Goal: Communication & Community: Answer question/provide support

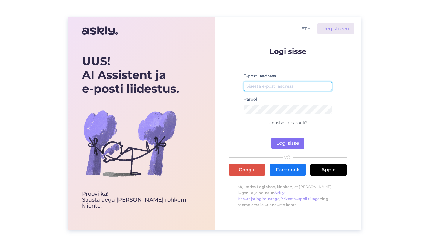
type input "[EMAIL_ADDRESS][DOMAIN_NAME]"
click at [288, 145] on button "Logi sisse" at bounding box center [287, 142] width 33 height 11
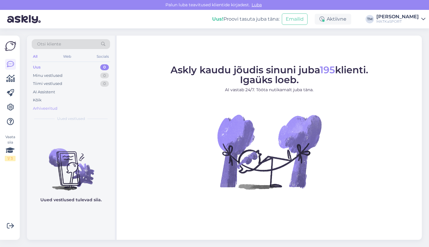
click at [42, 108] on div "Arhiveeritud" at bounding box center [45, 109] width 25 height 6
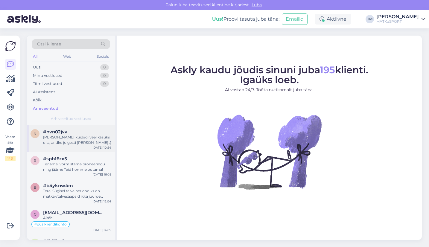
click at [76, 140] on div "[PERSON_NAME] kuidagi veel kasuks olla, andke julgesti [PERSON_NAME] :)" at bounding box center [77, 139] width 68 height 11
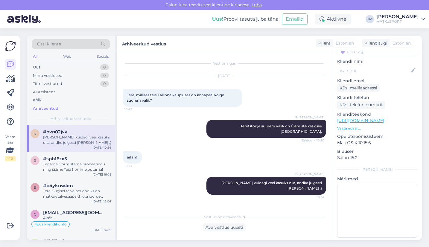
scroll to position [59, 0]
click at [348, 184] on textarea at bounding box center [377, 210] width 80 height 54
type textarea "I"
type textarea "T"
type textarea "S"
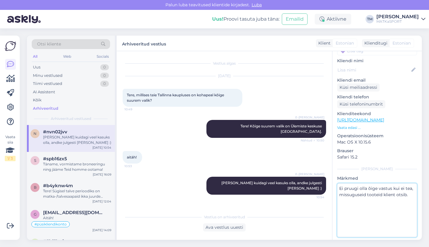
drag, startPoint x: 356, startPoint y: 196, endPoint x: 337, endPoint y: 183, distance: 22.8
click at [337, 183] on textarea "Ei pruugi olla õige vastus kui ei tea, missuguseid tooteid klient otsib." at bounding box center [377, 210] width 80 height 54
click at [369, 189] on textarea "Sõltub kaubagrupist, ei pruugi kõikide toodet puhul kehtida." at bounding box center [377, 210] width 80 height 54
click at [382, 183] on textarea "Sõltub kaubagrupist, ei pruugi kõikide toodete puhul kehtida. Hea oleks teada s…" at bounding box center [377, 210] width 80 height 54
click at [360, 202] on textarea "Sõltub kaubagrupist - ei pruugi kõikide toodete puhul kehtida. Hea oleks teada …" at bounding box center [377, 210] width 80 height 54
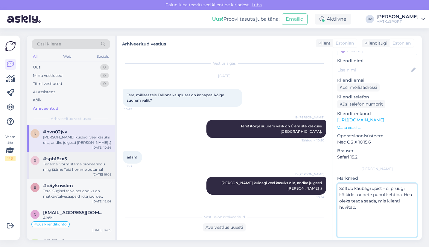
type textarea "Sõltub kaubagrupist - ei pruugi kõikide toodete puhul kehtida. Hea oleks teada …"
click at [73, 169] on div "Täname, vormistame broneeringu ning jääme Teid homme ootama!" at bounding box center [77, 166] width 68 height 11
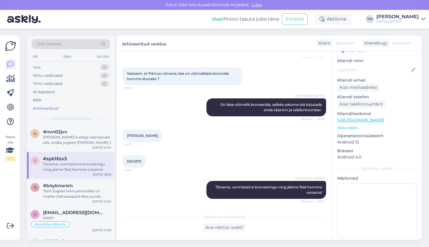
scroll to position [208, 0]
click at [63, 192] on div "Tere! Sügisel talve perioodiks on matka-/talvesaapaid ikka juurde tulemas, hetk…" at bounding box center [77, 193] width 68 height 11
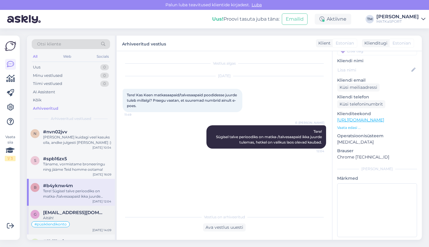
click at [72, 214] on span "[EMAIL_ADDRESS][DOMAIN_NAME]" at bounding box center [74, 212] width 62 height 5
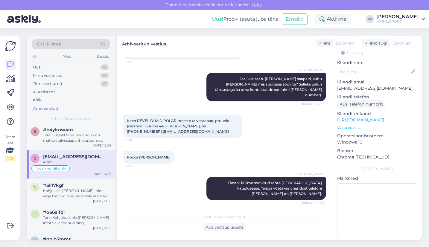
scroll to position [60, 0]
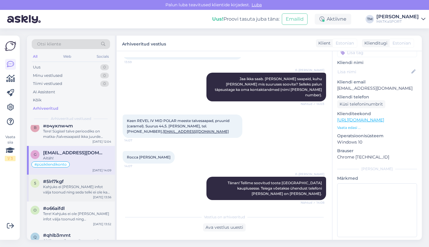
click at [78, 184] on div "Kahjuks ei [PERSON_NAME] infot välja toonud ning seda telki ei ole ka enam toot…" at bounding box center [77, 189] width 68 height 11
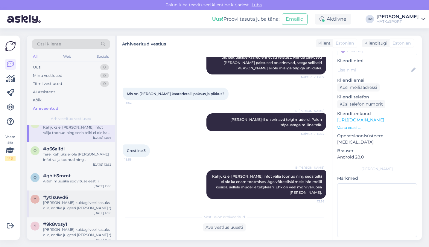
scroll to position [120, 0]
click at [77, 155] on div "Tere! Kahjuks ei ole [PERSON_NAME] infot välja toonud ning [PERSON_NAME] ole ka…" at bounding box center [77, 156] width 68 height 11
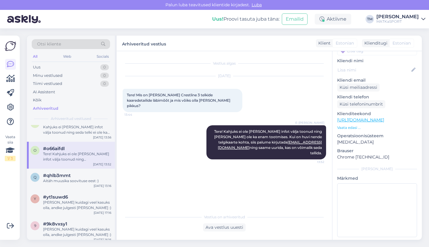
scroll to position [0, 0]
click at [75, 179] on div "Aitäh muusika soovituse eest :)" at bounding box center [77, 180] width 68 height 5
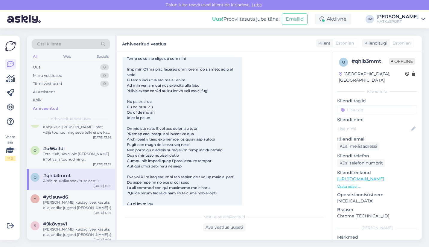
click at [366, 105] on input at bounding box center [377, 109] width 80 height 9
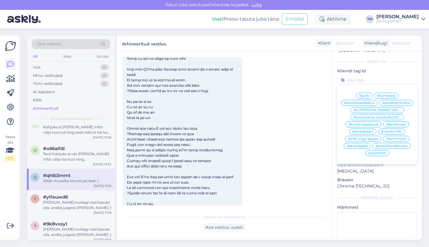
click at [359, 94] on span "#junk" at bounding box center [364, 96] width 10 height 4
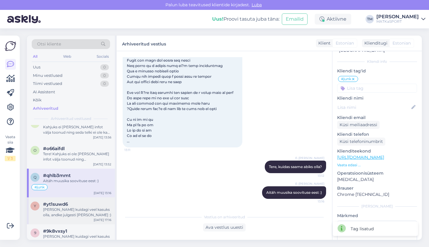
click at [76, 211] on div "[PERSON_NAME] kuidagi veel kasuks olla, andke julgesti [PERSON_NAME] :)" at bounding box center [77, 212] width 68 height 11
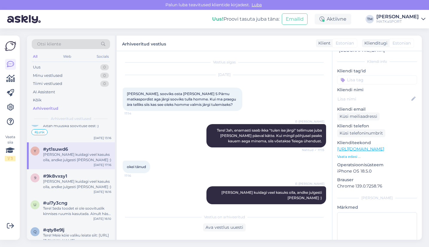
scroll to position [179, 0]
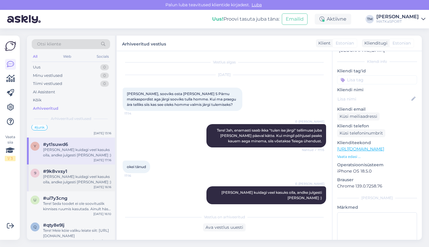
click at [74, 178] on div "[PERSON_NAME] kuidagi veel kasuks olla, andke julgesti [PERSON_NAME] :)" at bounding box center [77, 179] width 68 height 11
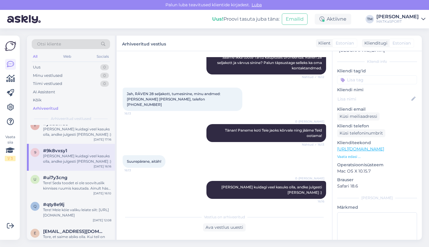
scroll to position [209, 0]
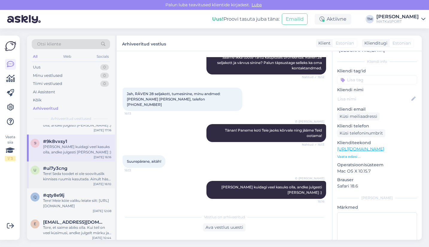
click at [76, 176] on div "Tere! Seda toodet ei ole soovituslik kinnises ruumis kasutada. Ainult hästi ven…" at bounding box center [77, 176] width 68 height 11
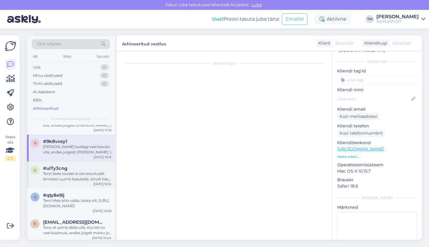
scroll to position [0, 0]
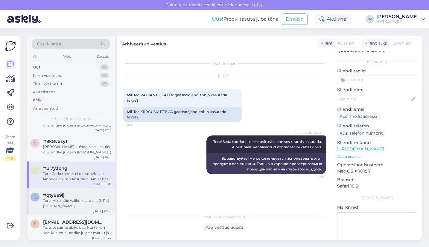
click at [61, 202] on div "Tere! Meie köie valiku leiate siit: [URL][DOMAIN_NAME]" at bounding box center [77, 203] width 68 height 11
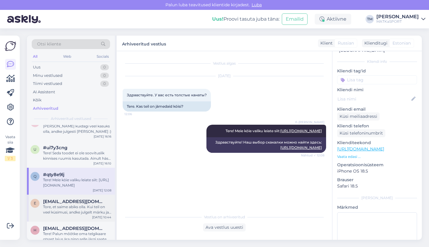
scroll to position [239, 0]
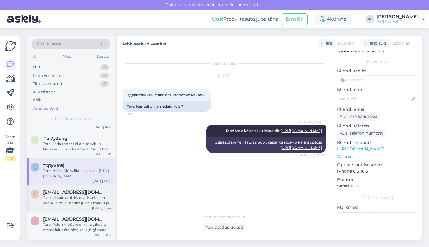
click at [74, 201] on div "Tore, et saime abiks olla. Kui teil on veel küsimusi, andke julgelt märku ja ai…" at bounding box center [77, 200] width 68 height 11
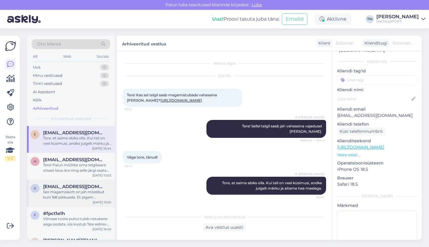
scroll to position [299, 0]
click at [74, 167] on div "Tere! Palun mõõtke oma telgikaare otsast laius ära ning selle järgi saate valid…" at bounding box center [77, 167] width 68 height 11
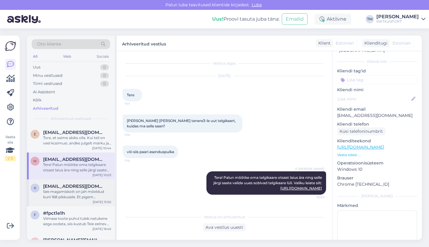
click at [84, 192] on div "See magamiskott on jah mõeldud kuni 168 pikkusele. Et pigem [PERSON_NAME] vast …" at bounding box center [77, 194] width 68 height 11
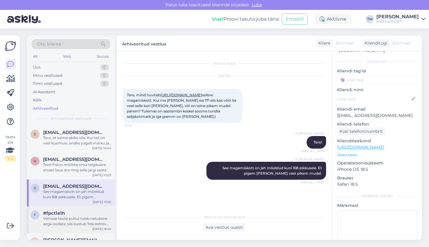
click at [86, 219] on div "Viimase toote puhul tuleb natukene aega oodata, siis kustub Teie eelnev tellimu…" at bounding box center [77, 221] width 68 height 11
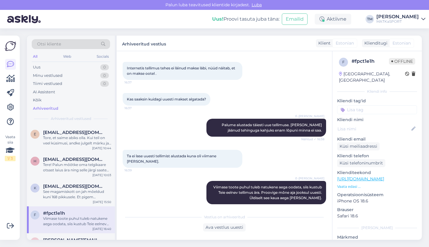
click at [363, 105] on input at bounding box center [377, 109] width 80 height 9
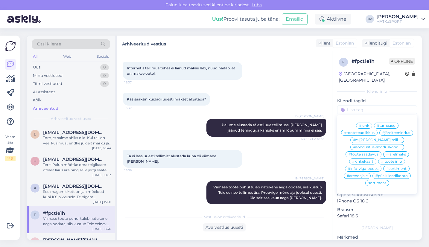
click at [381, 140] on span "#e-[PERSON_NAME] tellimus" at bounding box center [377, 140] width 48 height 4
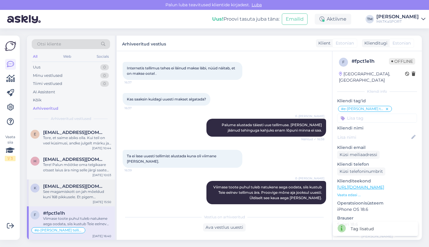
click at [82, 190] on div "See magamiskott on jah mõeldud kuni 168 pikkusele. Et pigem [PERSON_NAME] vast …" at bounding box center [77, 194] width 68 height 11
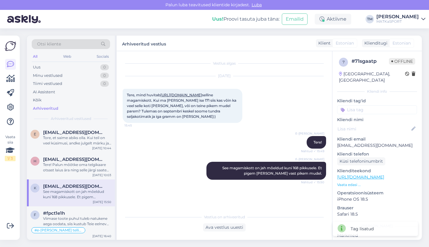
click at [366, 105] on input at bounding box center [377, 109] width 80 height 9
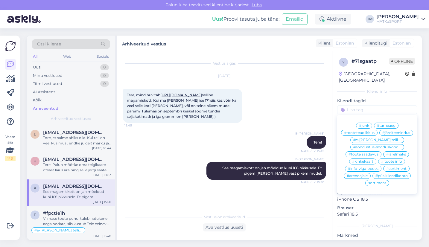
click at [388, 161] on span "# toote info" at bounding box center [391, 162] width 21 height 4
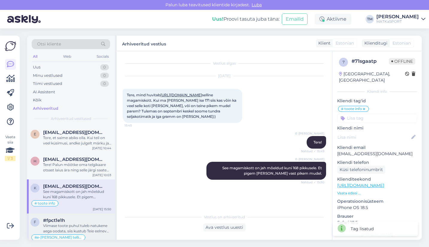
click at [77, 226] on div "Viimase toote puhul tuleb natukene aega oodata, siis kustub Teie eelnev tellimu…" at bounding box center [77, 228] width 68 height 11
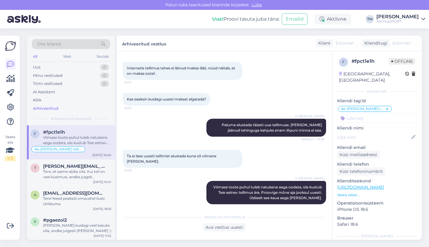
scroll to position [389, 0]
click at [83, 168] on div "Tore, et saime abiks olla. Kui teil on veel küsimusi, andke julgelt [PERSON_NAM…" at bounding box center [77, 172] width 68 height 11
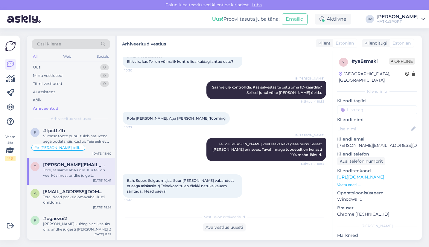
scroll to position [225, 0]
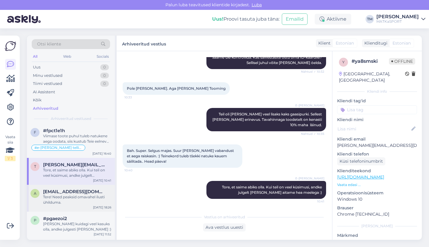
click at [80, 195] on div "Tere! Need peaksid omavahel ilusti ühilduma." at bounding box center [77, 199] width 68 height 11
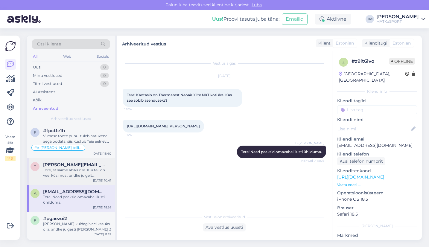
click at [81, 169] on div "Tore, et saime abiks olla. Kui teil on veel küsimusi, andke julgelt [PERSON_NAM…" at bounding box center [77, 172] width 68 height 11
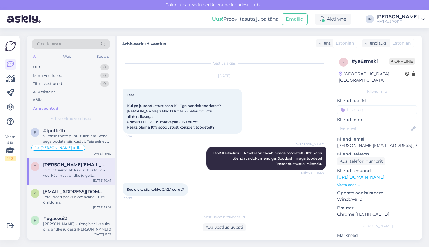
scroll to position [225, 0]
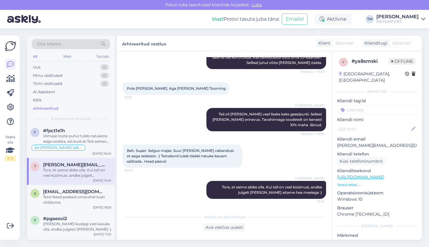
click at [389, 105] on input at bounding box center [377, 109] width 80 height 9
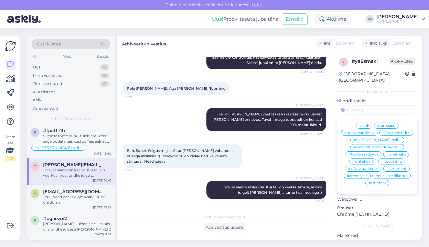
scroll to position [7, 0]
click at [74, 194] on span "[EMAIL_ADDRESS][DOMAIN_NAME]" at bounding box center [74, 191] width 62 height 5
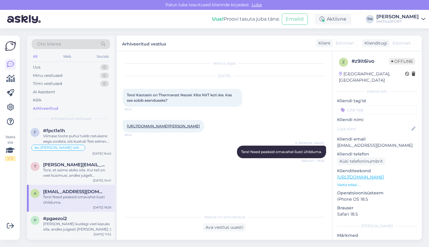
scroll to position [0, 0]
click at [74, 225] on div "[PERSON_NAME] kuidagi veel kasuks olla, andke julgesti [PERSON_NAME] :)" at bounding box center [77, 226] width 68 height 11
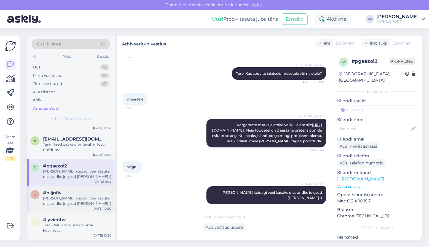
scroll to position [448, 0]
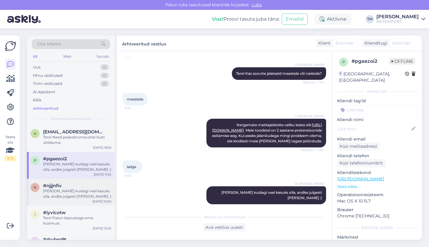
click at [91, 186] on div "#njjjnfiv" at bounding box center [77, 185] width 68 height 5
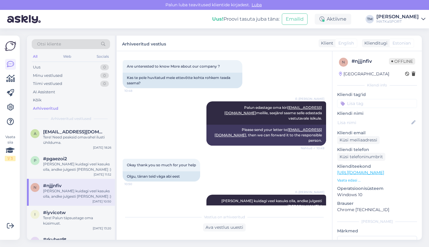
scroll to position [171, 0]
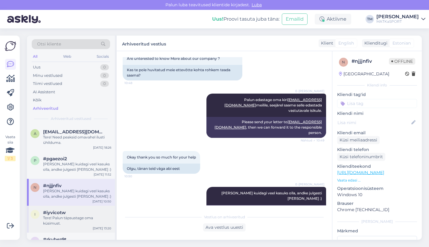
click at [69, 218] on div "Tere! Palun täpsustage oma küsimust." at bounding box center [77, 220] width 68 height 11
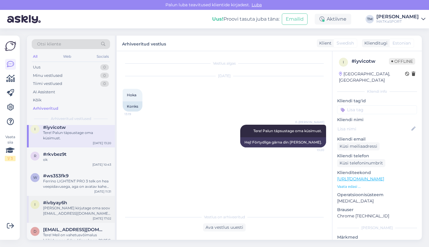
scroll to position [538, 0]
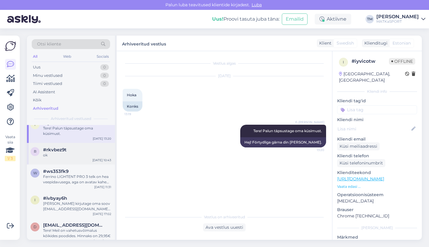
click at [64, 149] on span "#rkvbez9t" at bounding box center [54, 149] width 23 height 5
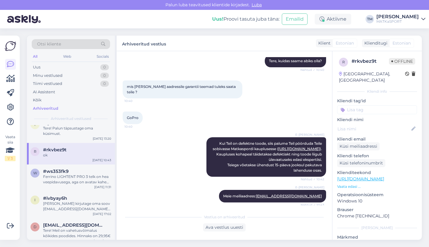
scroll to position [89, 0]
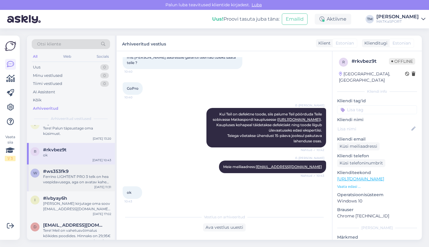
click at [53, 176] on div "Ferrino LIGHTENT PRO 3 telk on hea veepidavusega, aga on avatav kahe külje peal…" at bounding box center [77, 179] width 68 height 11
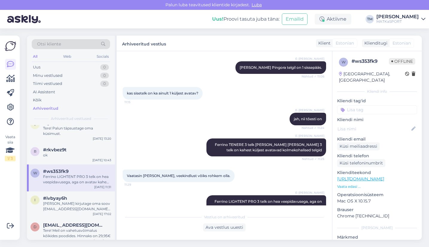
scroll to position [115, 0]
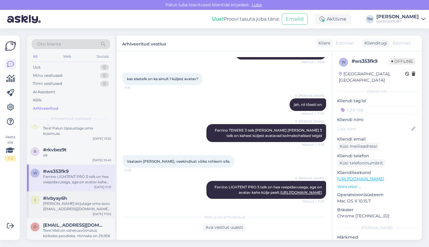
click at [70, 206] on div "[PERSON_NAME] kirjutage oma soov [EMAIL_ADDRESS][DOMAIN_NAME], tema on meie gri…" at bounding box center [77, 206] width 68 height 11
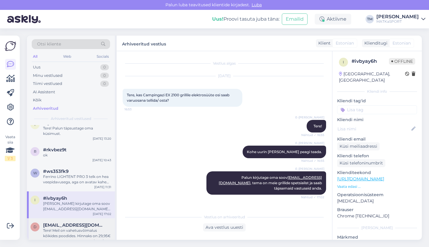
click at [76, 223] on span "[EMAIL_ADDRESS][DOMAIN_NAME]" at bounding box center [74, 224] width 62 height 5
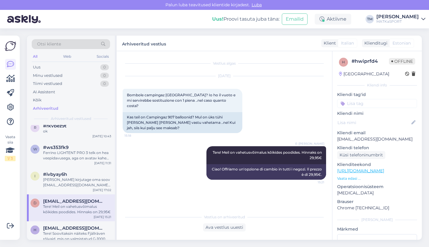
scroll to position [598, 0]
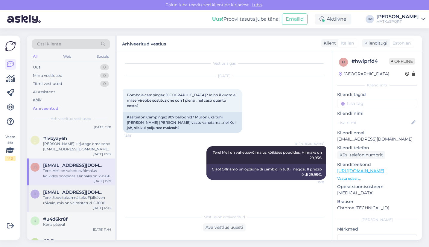
click at [80, 194] on span "[EMAIL_ADDRESS][DOMAIN_NAME]" at bounding box center [74, 191] width 62 height 5
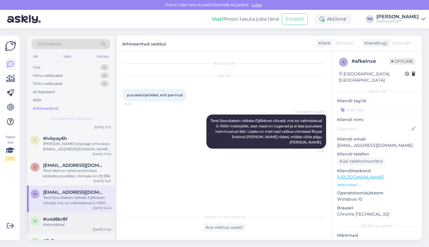
click at [73, 222] on div "Kena päeva!" at bounding box center [77, 224] width 68 height 5
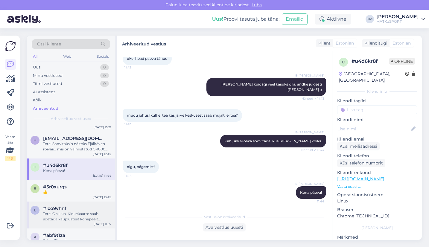
scroll to position [658, 0]
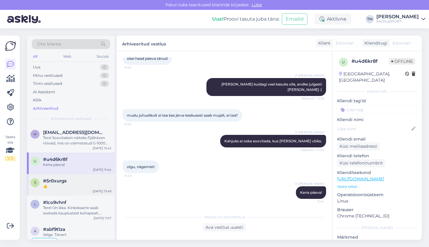
click at [65, 181] on span "#5r0xurgs" at bounding box center [55, 180] width 24 height 5
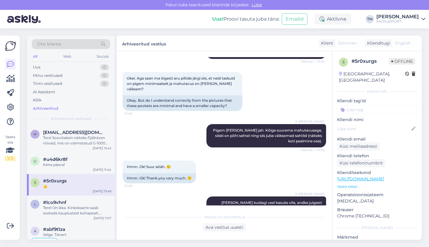
scroll to position [286, 0]
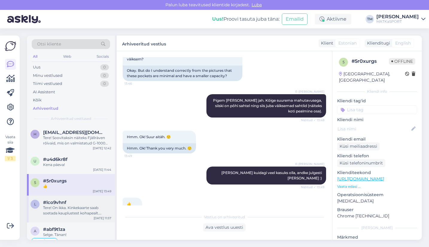
click at [75, 208] on div "Tere! On ikka. Kinkekaarte saab soetada kauplustest kohapealt. Kehtivus on [PER…" at bounding box center [77, 210] width 68 height 11
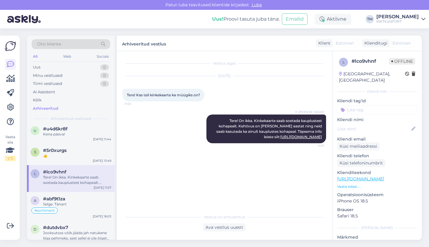
scroll to position [687, 0]
click at [363, 105] on input at bounding box center [377, 109] width 80 height 9
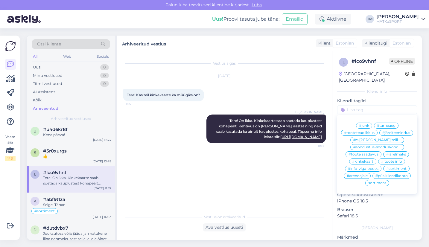
click at [358, 160] on span "#kinkekaart" at bounding box center [362, 162] width 21 height 4
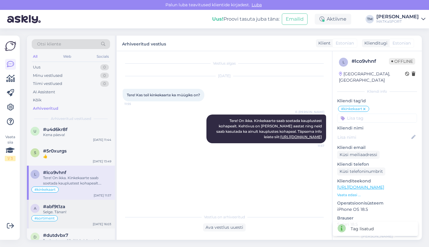
click at [59, 208] on span "#abf9t1za" at bounding box center [54, 206] width 22 height 5
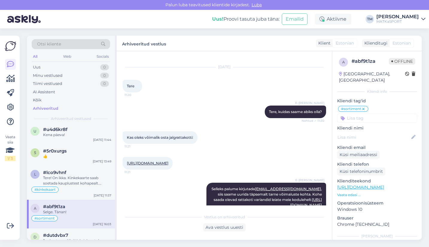
scroll to position [0, 0]
